Goal: Find specific page/section: Find specific page/section

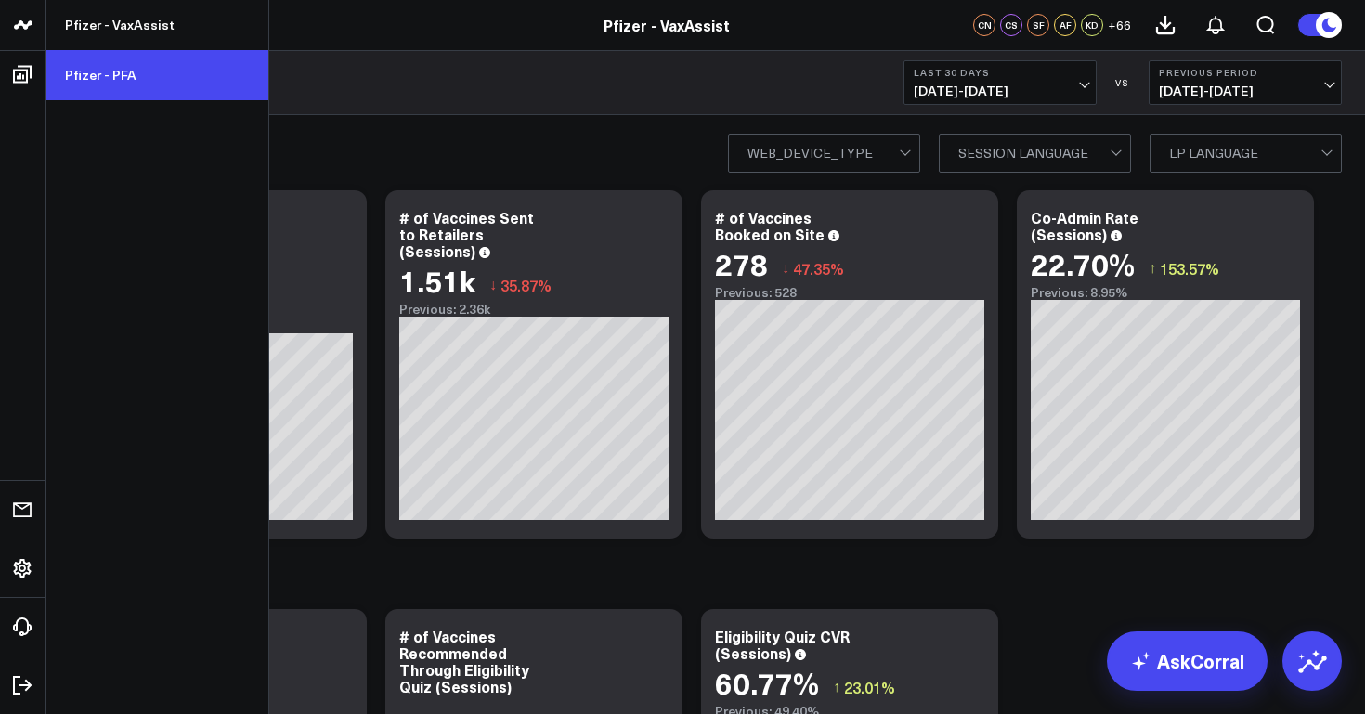
click at [87, 70] on link "Pfizer - PFA" at bounding box center [157, 75] width 222 height 50
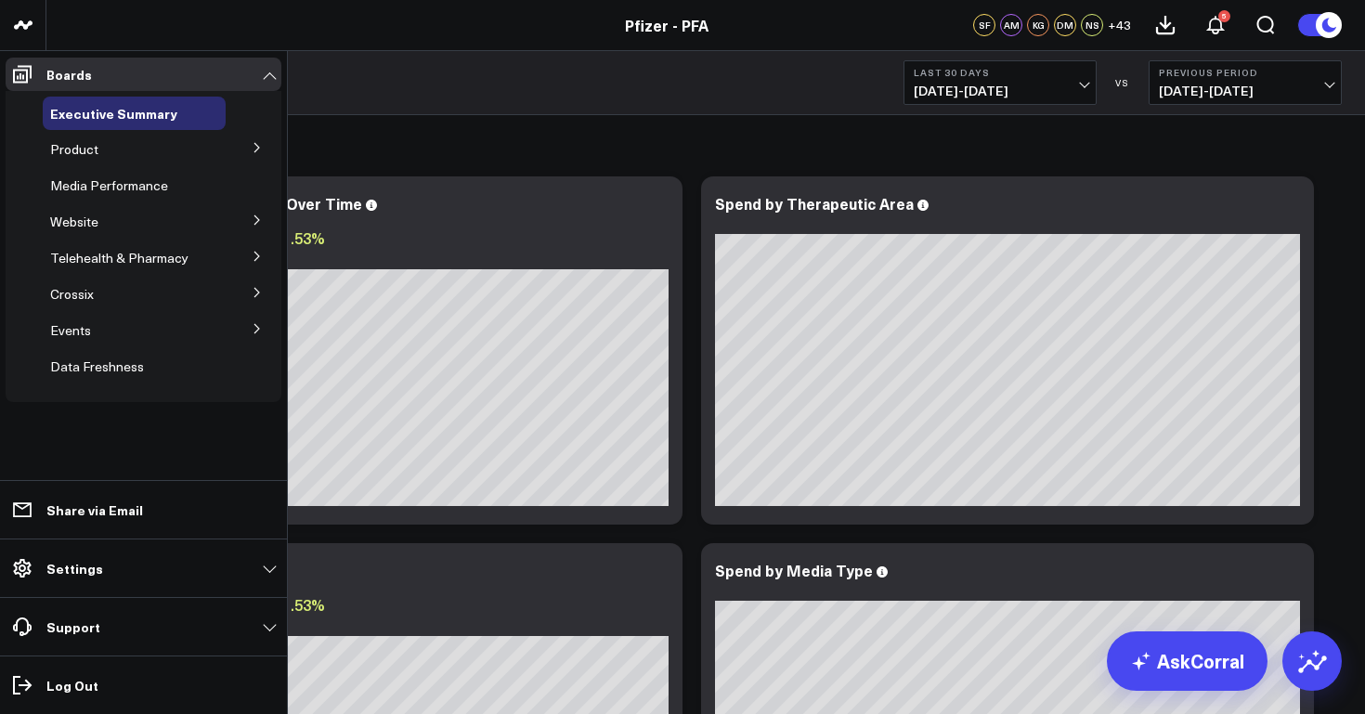
click at [255, 151] on icon at bounding box center [256, 147] width 5 height 9
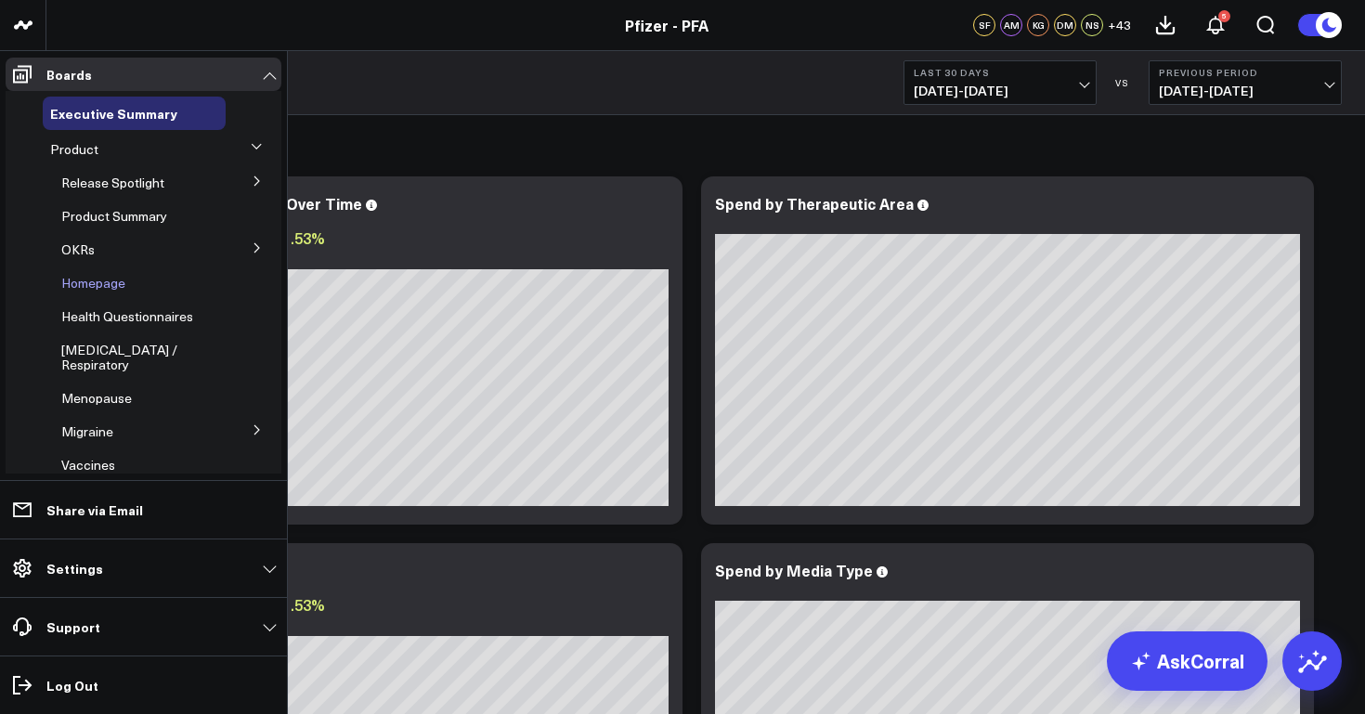
click at [116, 283] on span "Homepage" at bounding box center [93, 283] width 64 height 18
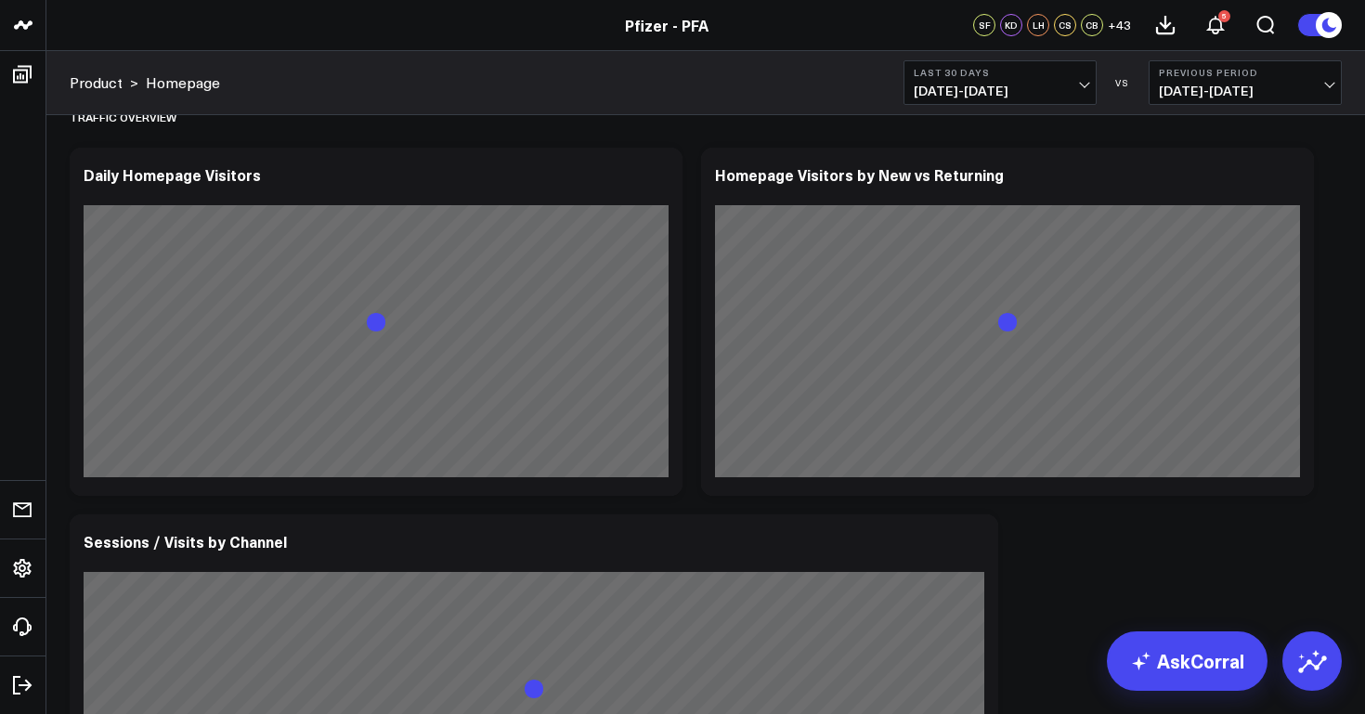
scroll to position [479, 0]
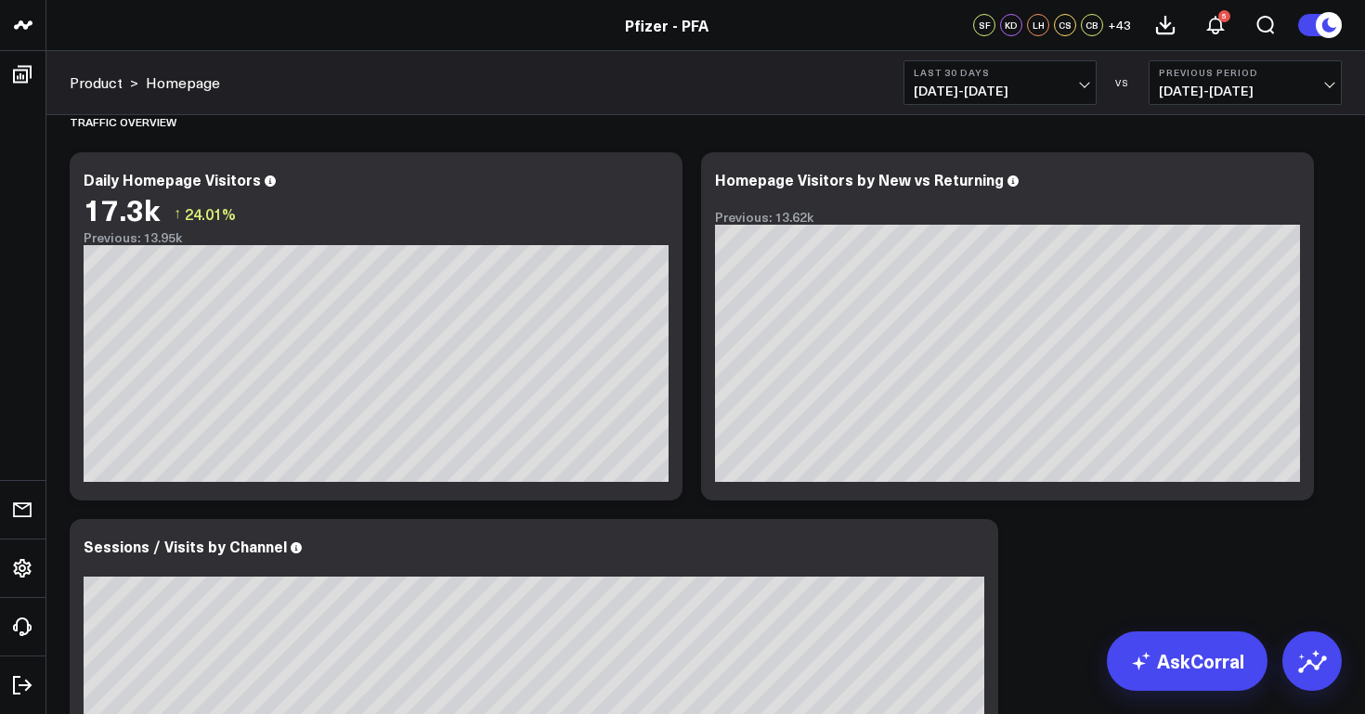
click at [933, 102] on button "Last 30 Days 07/15/25 - 08/13/25" at bounding box center [1000, 82] width 193 height 45
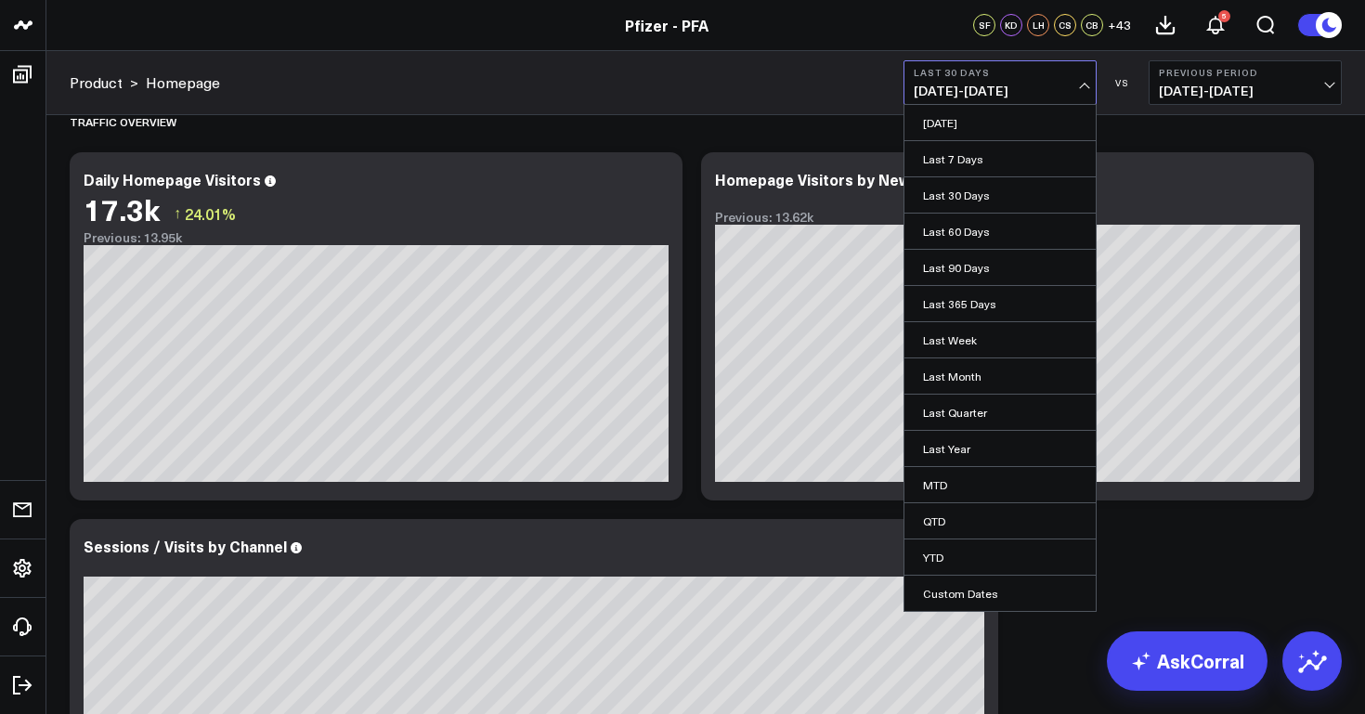
click at [963, 78] on button "Last 30 Days 07/15/25 - 08/13/25" at bounding box center [1000, 82] width 193 height 45
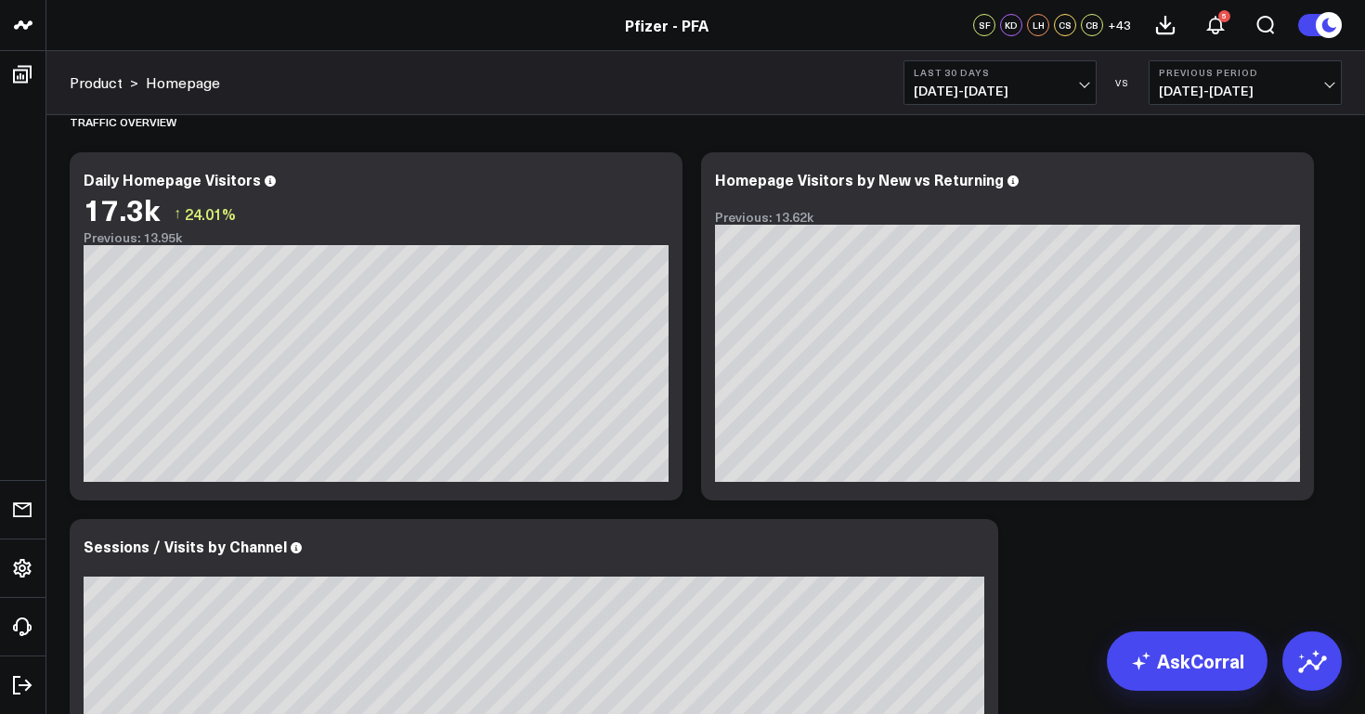
click at [963, 78] on button "Last 30 Days 07/15/25 - 08/13/25" at bounding box center [1000, 82] width 193 height 45
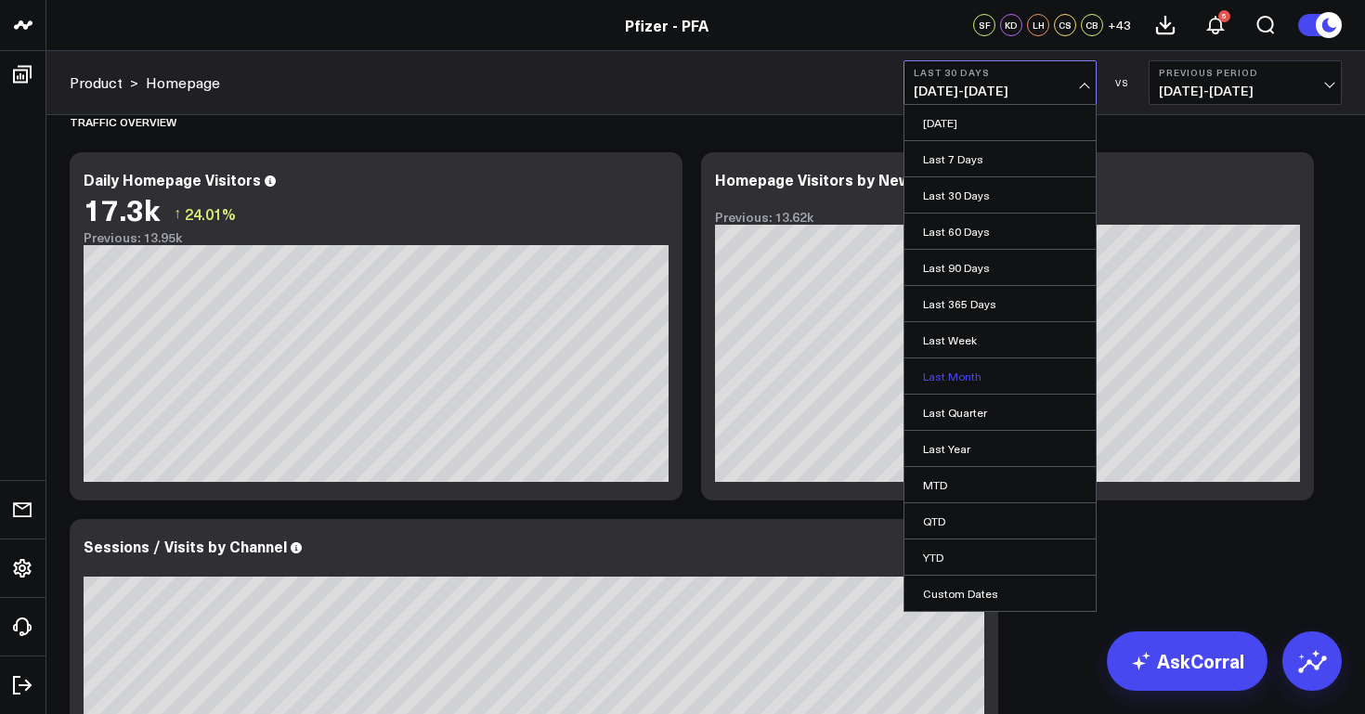
click at [960, 386] on link "Last Month" at bounding box center [1000, 375] width 191 height 35
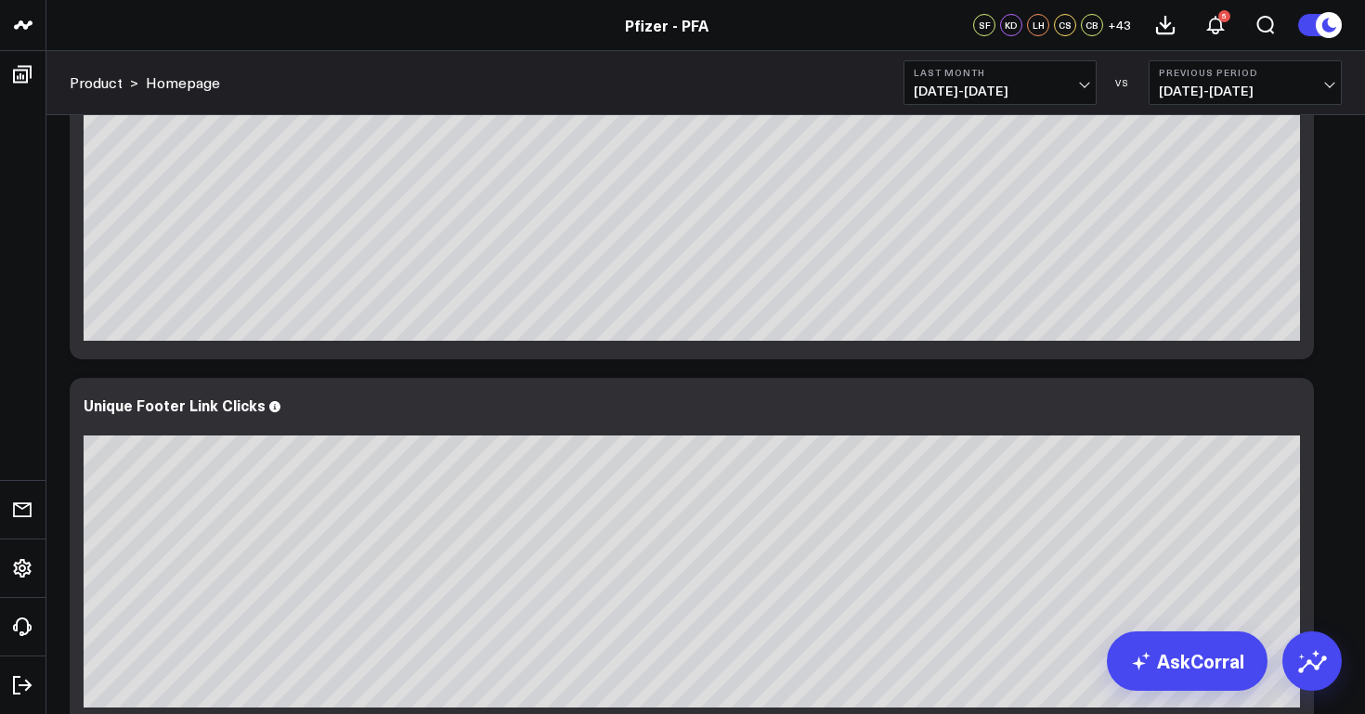
scroll to position [6923, 0]
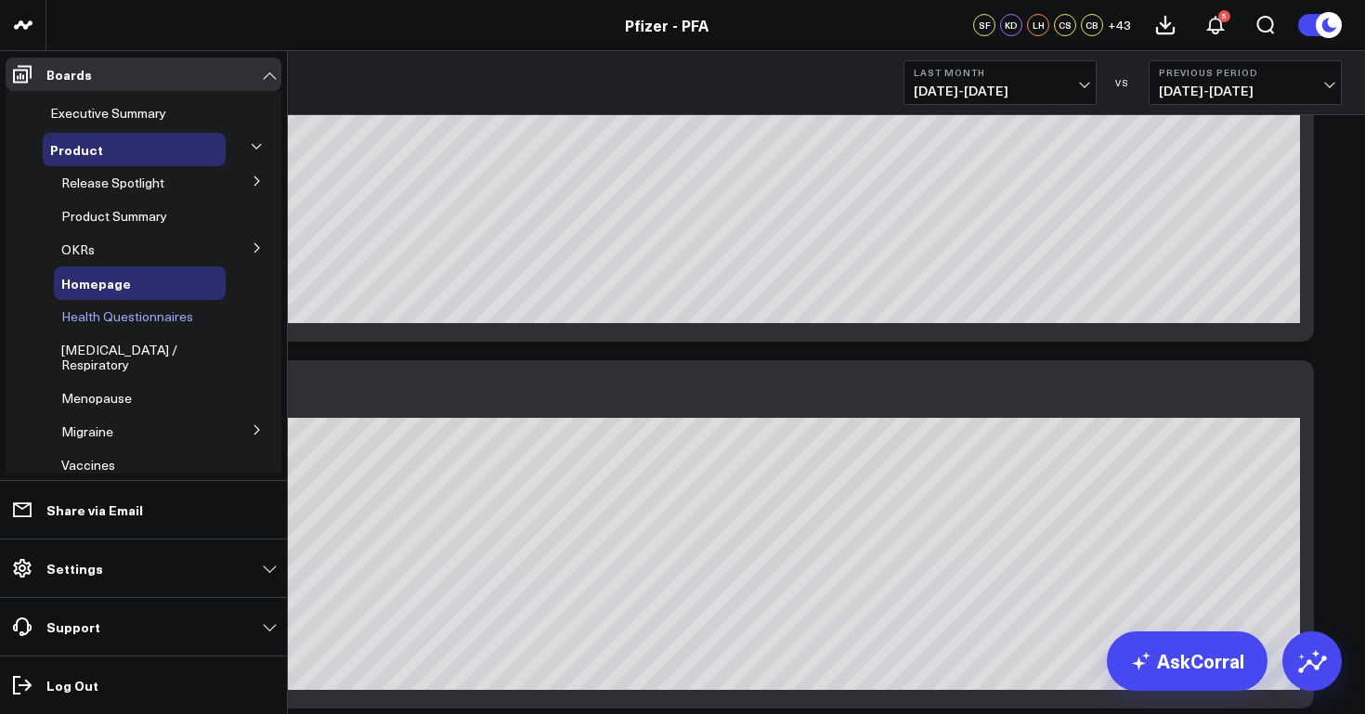
click at [134, 321] on span "Health Questionnaires" at bounding box center [127, 316] width 132 height 18
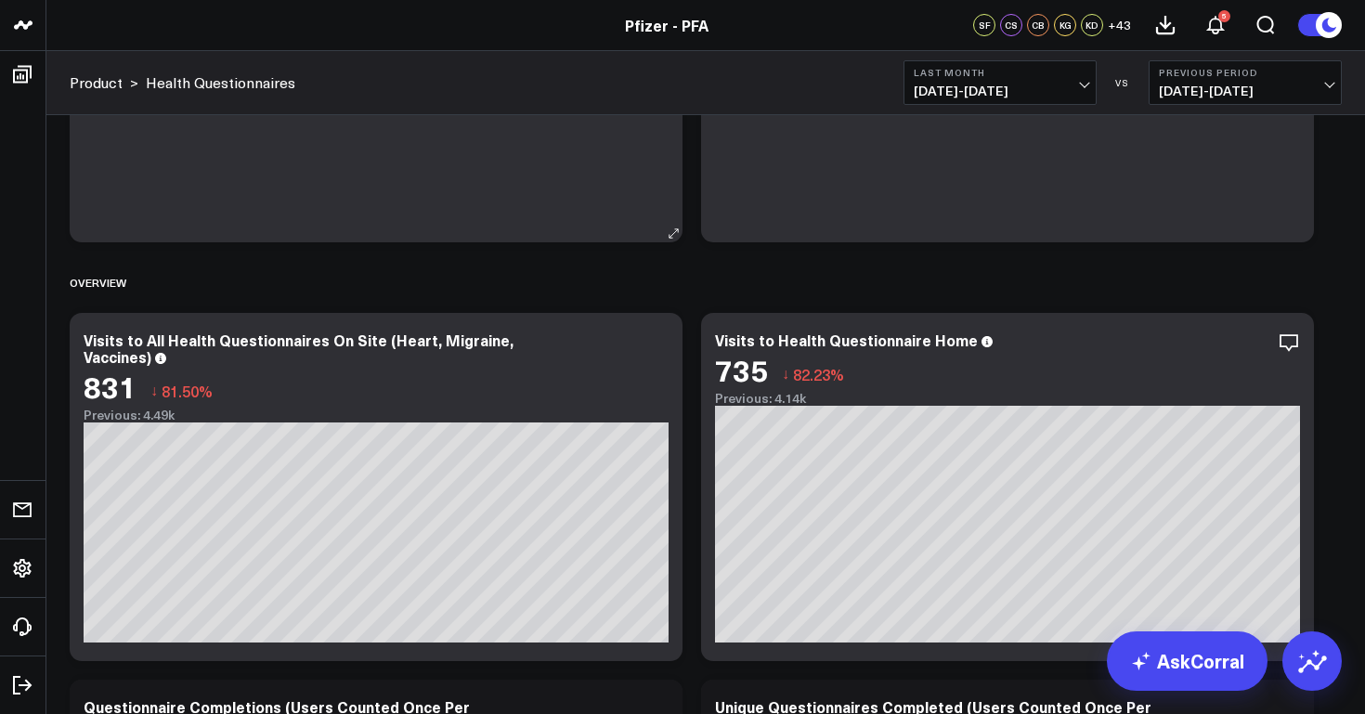
scroll to position [435, 0]
